Goal: Task Accomplishment & Management: Use online tool/utility

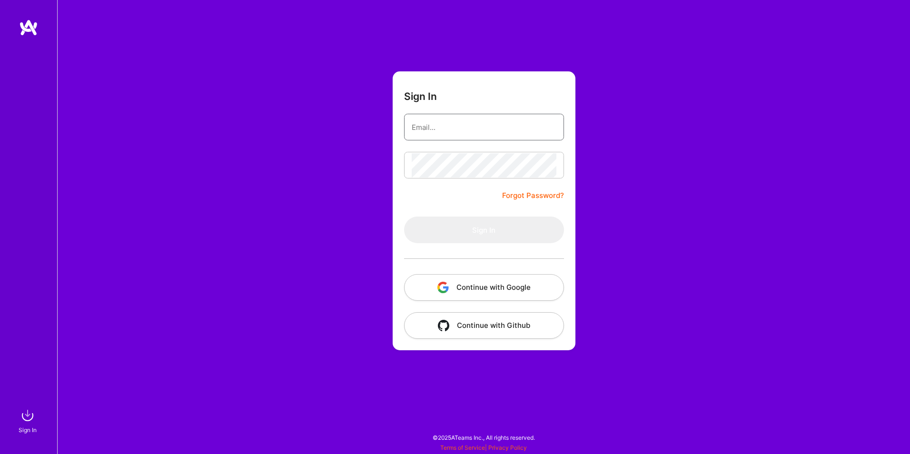
type input "[EMAIL_ADDRESS][DOMAIN_NAME]"
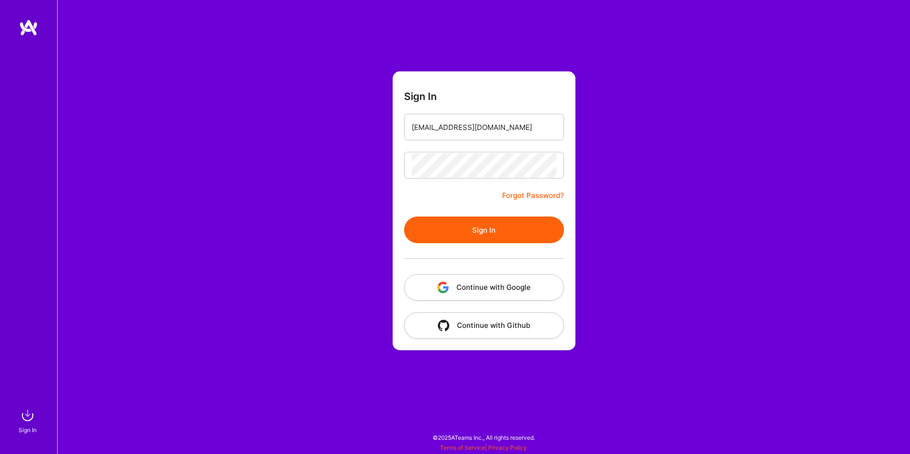
click at [466, 200] on form "Sign In [EMAIL_ADDRESS][DOMAIN_NAME] Forgot Password? Sign In Continue with Goo…" at bounding box center [484, 210] width 183 height 279
click at [480, 234] on button "Sign In" at bounding box center [484, 230] width 160 height 27
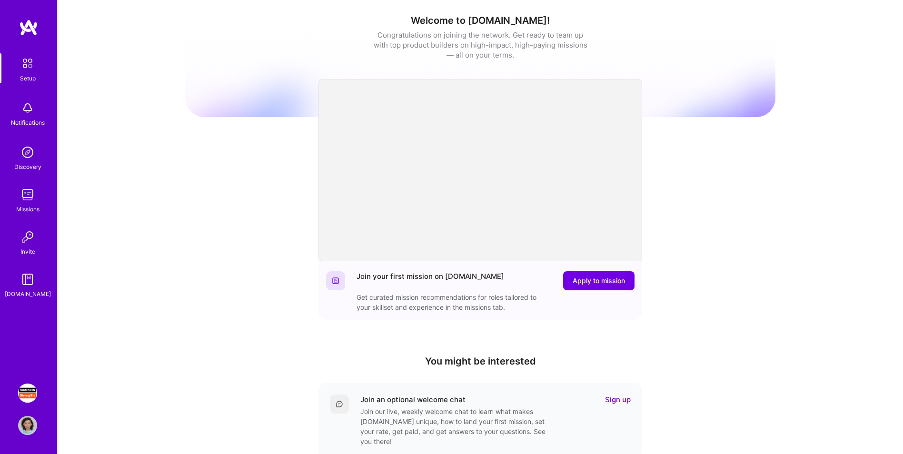
click at [29, 394] on img at bounding box center [27, 393] width 19 height 19
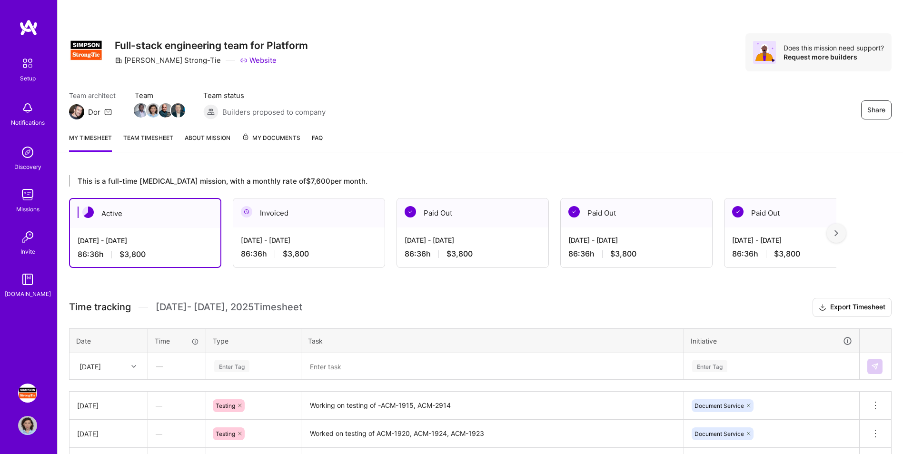
click at [435, 232] on div "[DATE] - [DATE] 86:36 h $3,800" at bounding box center [472, 247] width 151 height 39
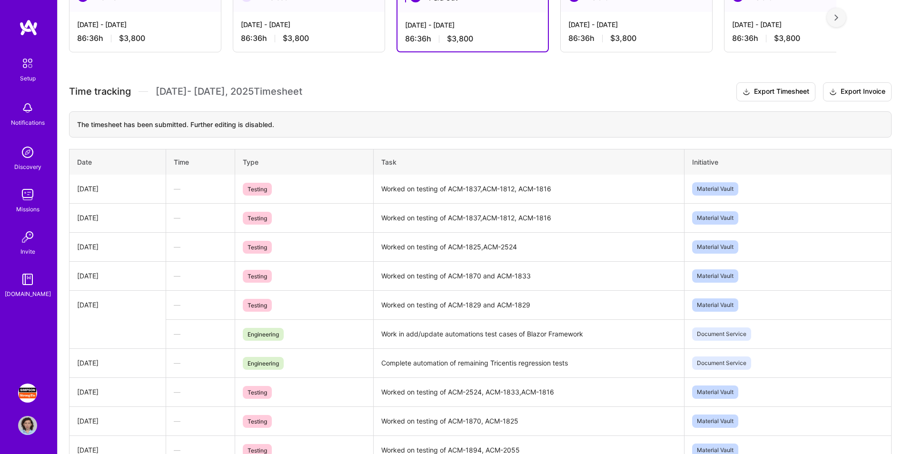
scroll to position [48, 0]
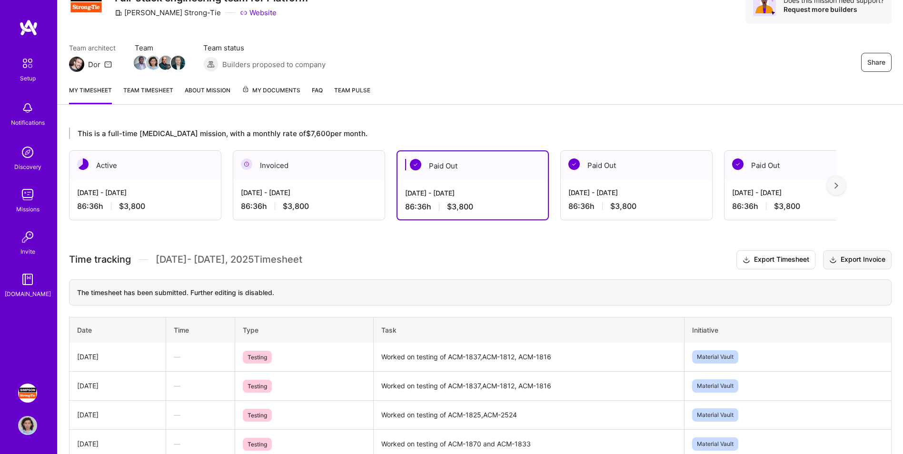
click at [867, 259] on button "Export Invoice" at bounding box center [857, 259] width 69 height 19
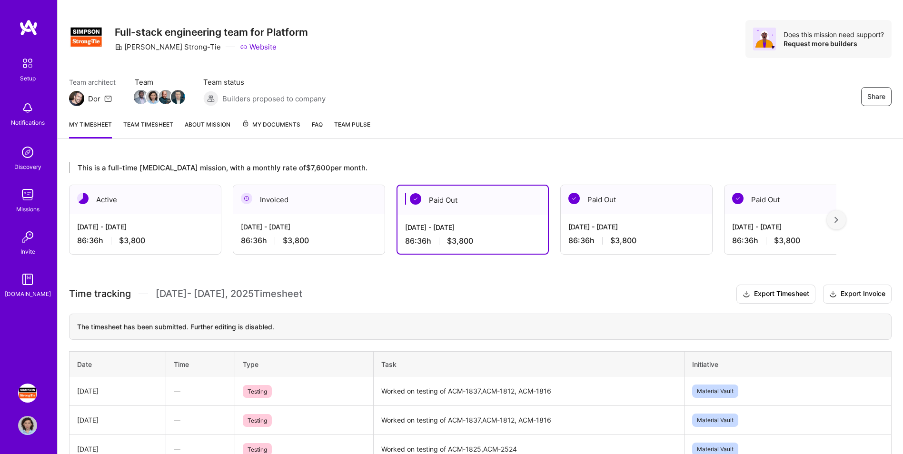
scroll to position [0, 0]
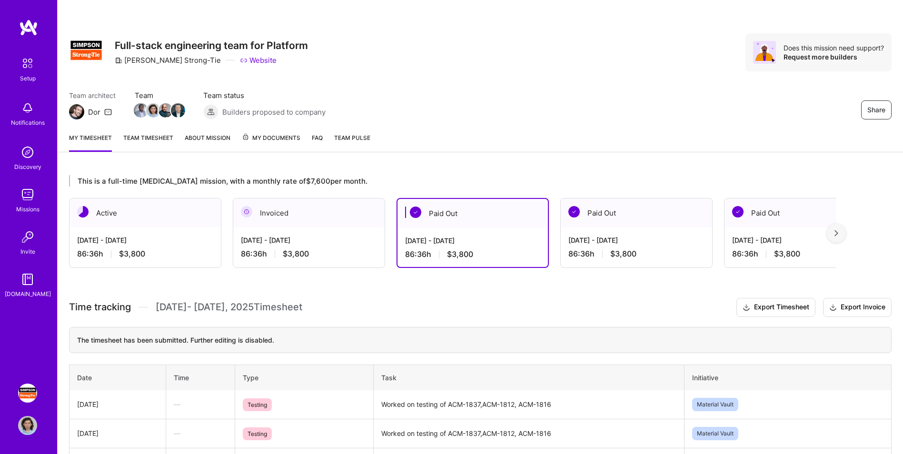
click at [269, 137] on span "My Documents" at bounding box center [271, 138] width 59 height 10
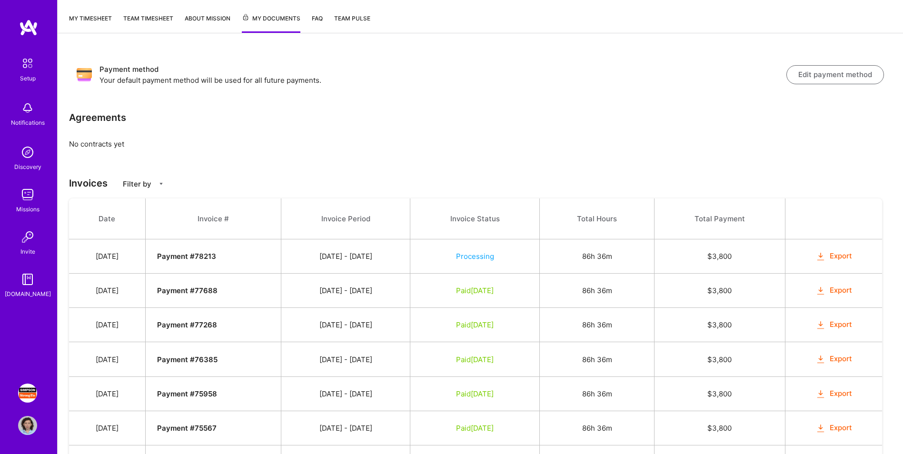
scroll to position [143, 0]
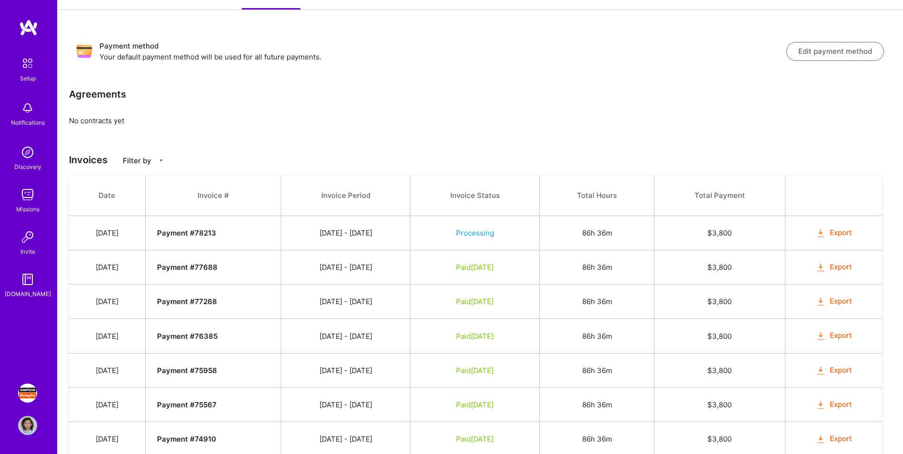
click at [845, 267] on button "Export" at bounding box center [833, 267] width 37 height 11
drag, startPoint x: 328, startPoint y: 266, endPoint x: 405, endPoint y: 269, distance: 77.2
click at [405, 269] on td "[DATE] - [DATE]" at bounding box center [345, 267] width 129 height 34
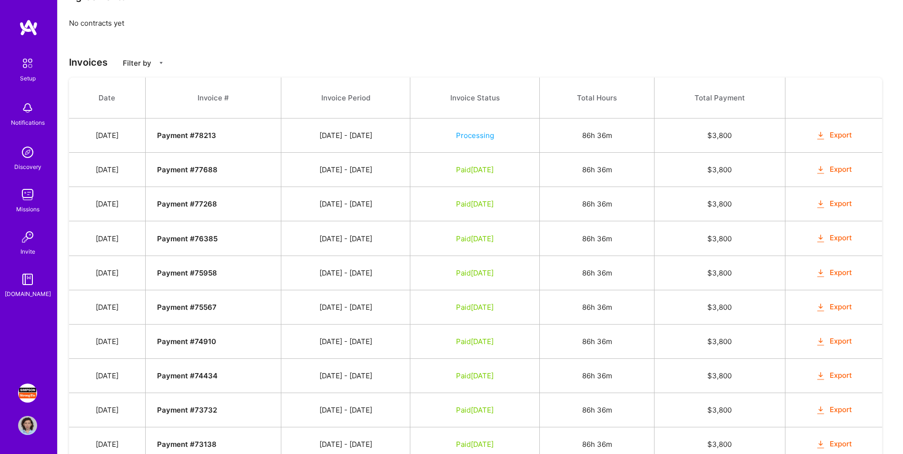
scroll to position [79, 0]
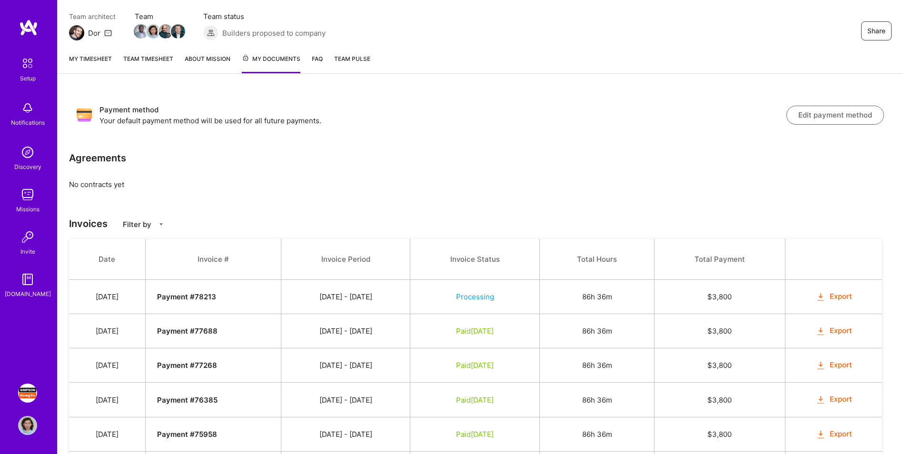
click at [844, 331] on button "Export" at bounding box center [833, 331] width 37 height 11
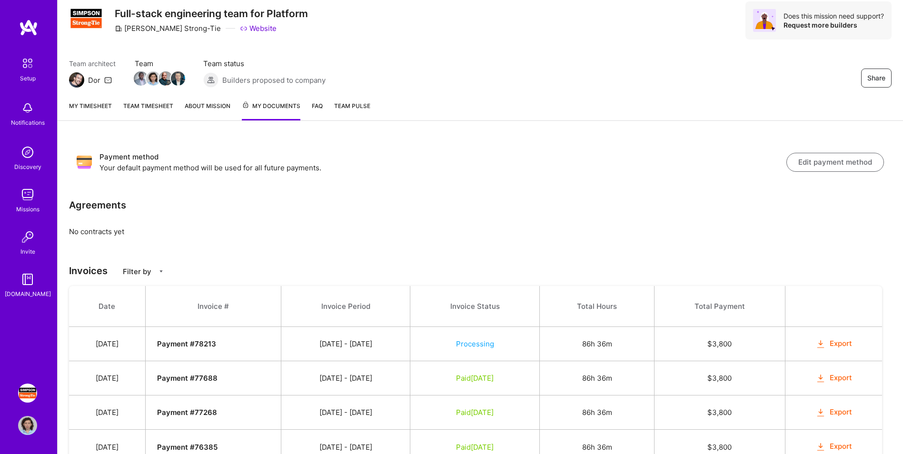
scroll to position [31, 0]
